Goal: Navigation & Orientation: Go to known website

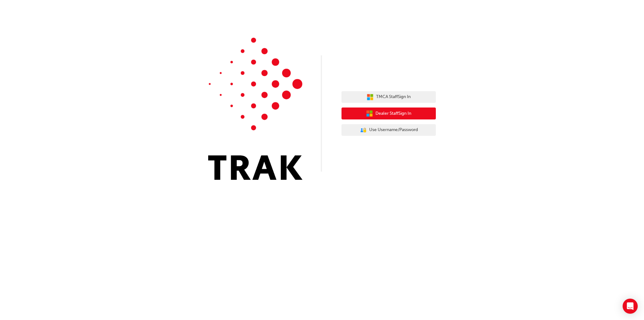
click at [393, 116] on span "Dealer Staff Sign In" at bounding box center [393, 113] width 36 height 7
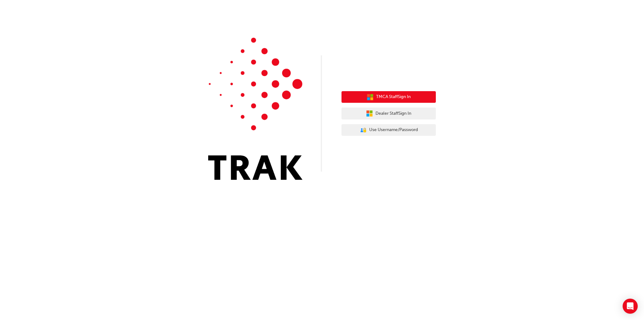
click at [402, 97] on span "TMCA Staff Sign In" at bounding box center [393, 96] width 35 height 7
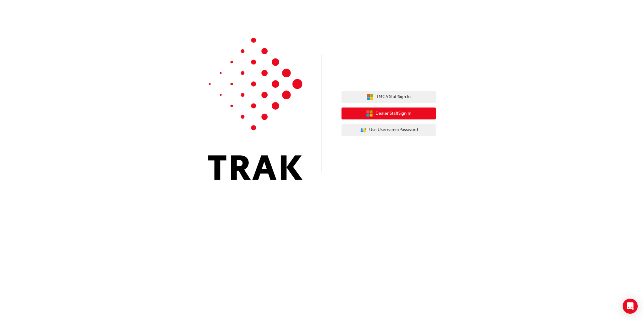
click at [376, 111] on span "Dealer Staff Sign In" at bounding box center [393, 113] width 36 height 7
